Goal: Information Seeking & Learning: Learn about a topic

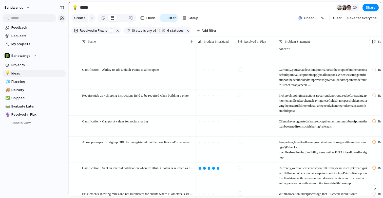
scroll to position [563, 0]
click at [111, 96] on span "Require pick up / shipping instructions field to be required when building a pr…" at bounding box center [135, 96] width 107 height 6
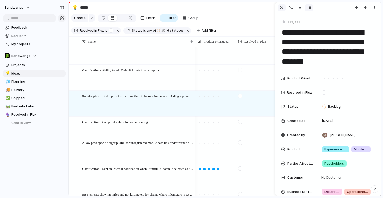
click at [279, 7] on div "button" at bounding box center [281, 8] width 4 height 4
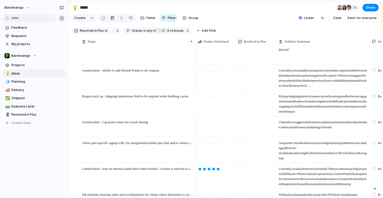
click at [299, 102] on span "Pick up / shipping instructions are currently not required before saving a priz…" at bounding box center [322, 102] width 93 height 23
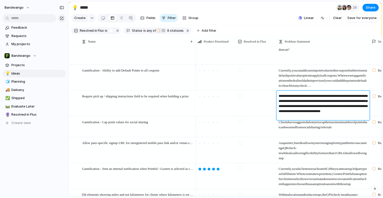
drag, startPoint x: 317, startPoint y: 117, endPoint x: 269, endPoint y: 87, distance: 56.8
click at [269, 87] on div "**********" at bounding box center [191, 99] width 383 height 198
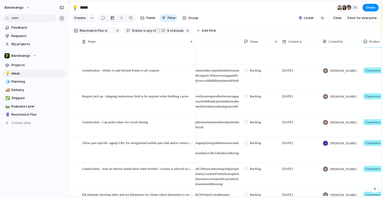
scroll to position [0, 128]
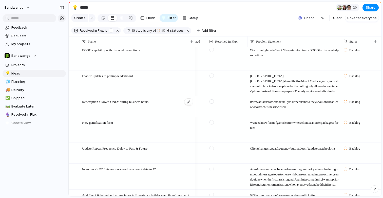
click at [172, 103] on div "Redemption allowed ONLY during business hours" at bounding box center [137, 106] width 111 height 20
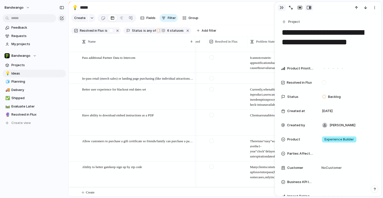
click at [282, 9] on div "button" at bounding box center [281, 8] width 4 height 4
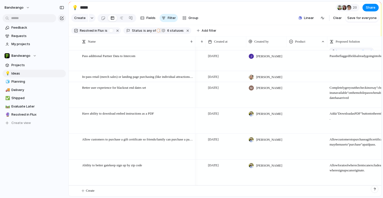
click at [296, 114] on div at bounding box center [307, 112] width 40 height 8
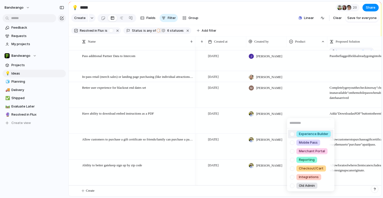
click at [292, 134] on div at bounding box center [291, 133] width 9 height 9
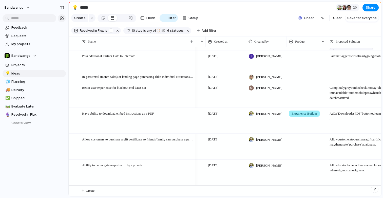
click at [258, 188] on div "Experience Builder Mobile Pass Merchant Portal Reporting Checkout/Cart Integrat…" at bounding box center [191, 99] width 383 height 198
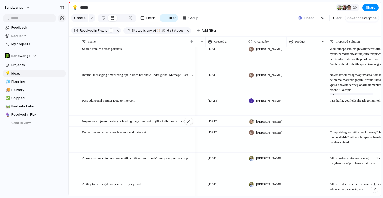
click at [164, 117] on div "In-pass retail (merch sales) or landing page purchasing (like individual attrac…" at bounding box center [137, 121] width 111 height 10
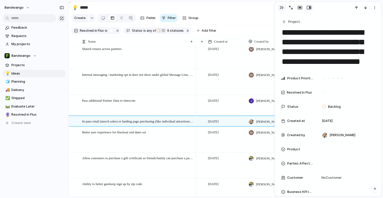
click at [279, 7] on div "button" at bounding box center [281, 8] width 4 height 4
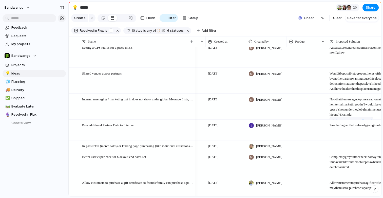
scroll to position [0, 212]
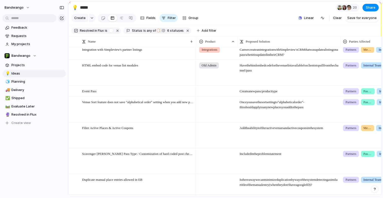
click at [277, 92] on span "Create a new pass/product type" at bounding box center [288, 90] width 103 height 8
click at [140, 86] on div "Event Pass" at bounding box center [137, 91] width 111 height 10
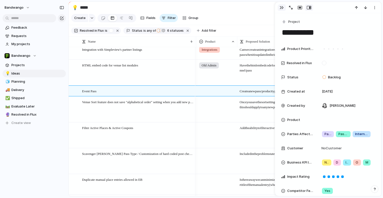
click at [280, 6] on div "button" at bounding box center [281, 8] width 4 height 4
